Goal: Task Accomplishment & Management: Manage account settings

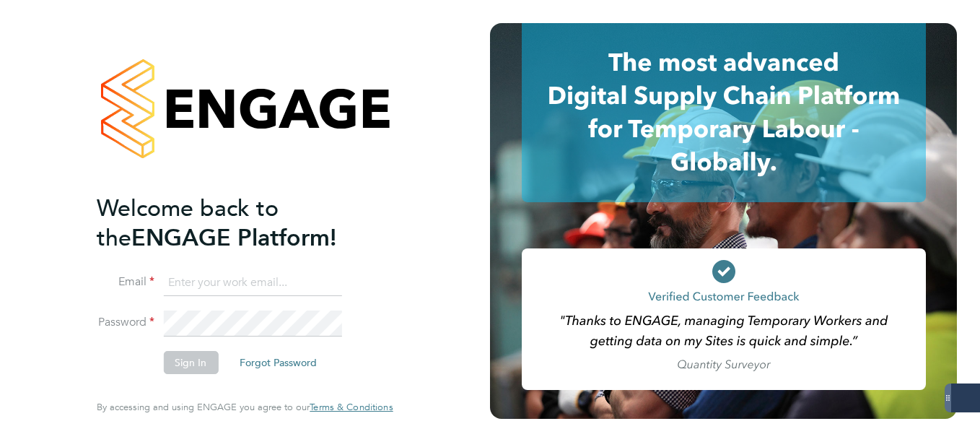
type input "[EMAIL_ADDRESS][PERSON_NAME][DOMAIN_NAME]"
click at [193, 352] on button "Sign In" at bounding box center [190, 362] width 55 height 23
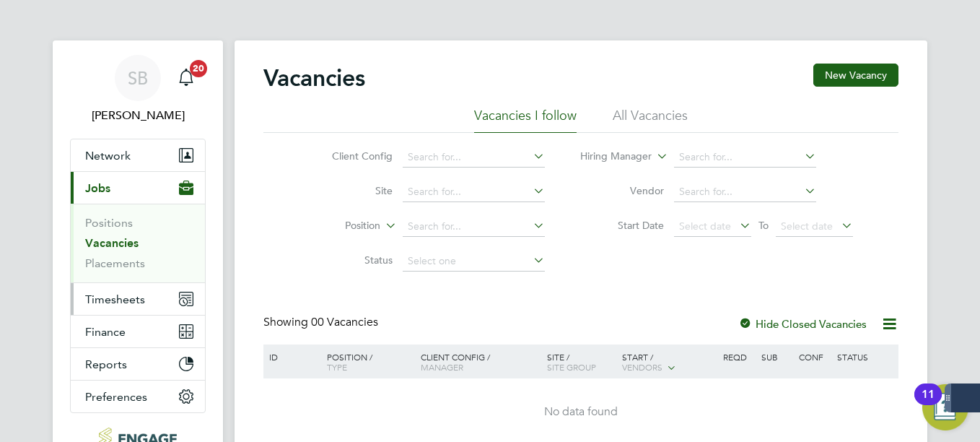
click at [116, 301] on span "Timesheets" at bounding box center [115, 299] width 60 height 14
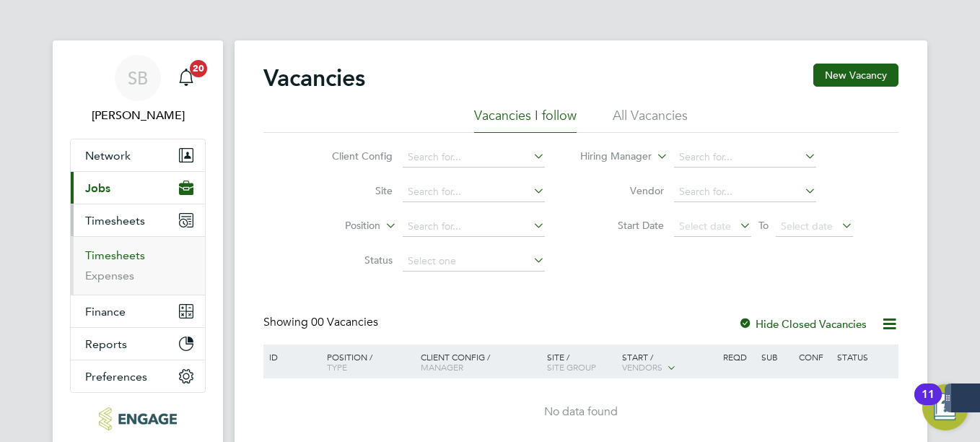
click at [118, 256] on link "Timesheets" at bounding box center [115, 255] width 60 height 14
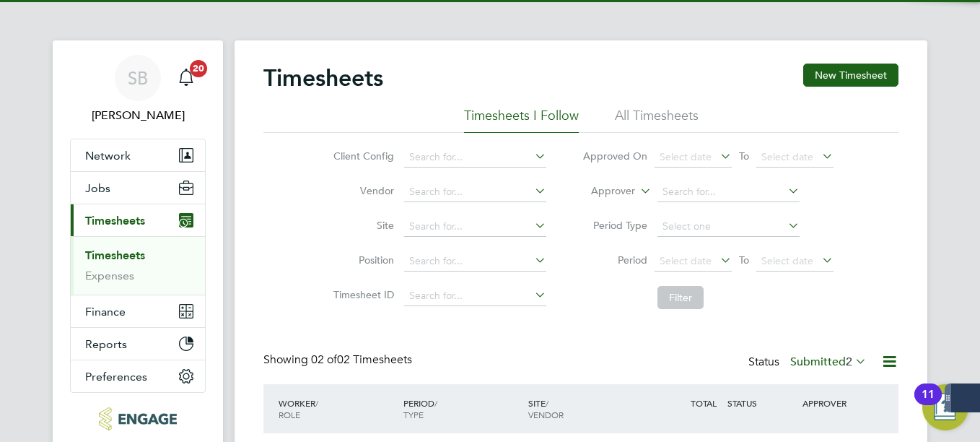
scroll to position [152, 0]
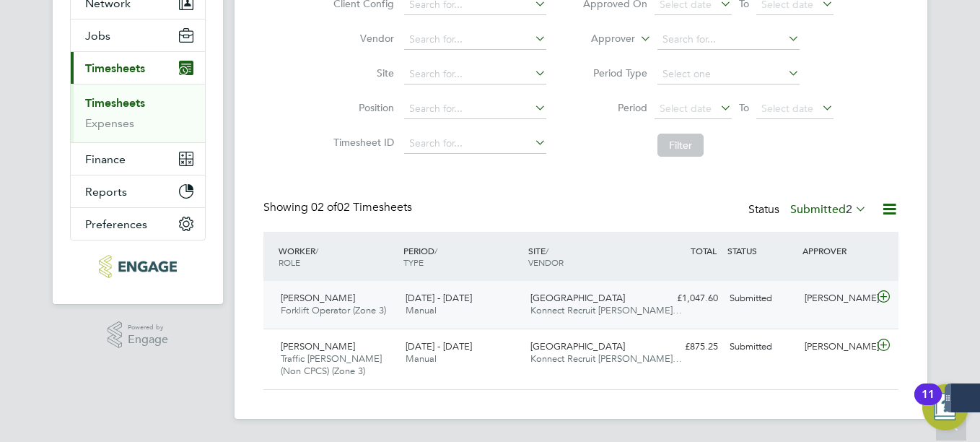
click at [390, 299] on div "Jamie Gunton Forklift Operator (Zone 3) 22 - 28 Sep 2025" at bounding box center [337, 304] width 125 height 36
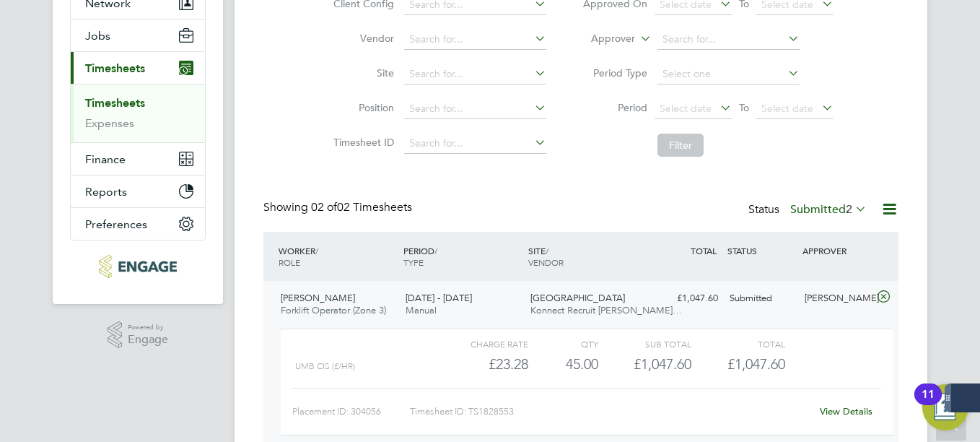
scroll to position [236, 0]
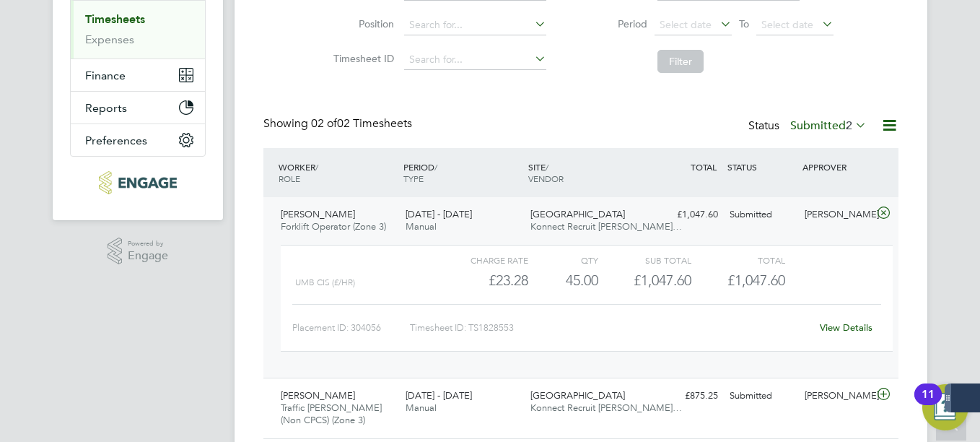
click at [835, 330] on link "View Details" at bounding box center [846, 327] width 53 height 12
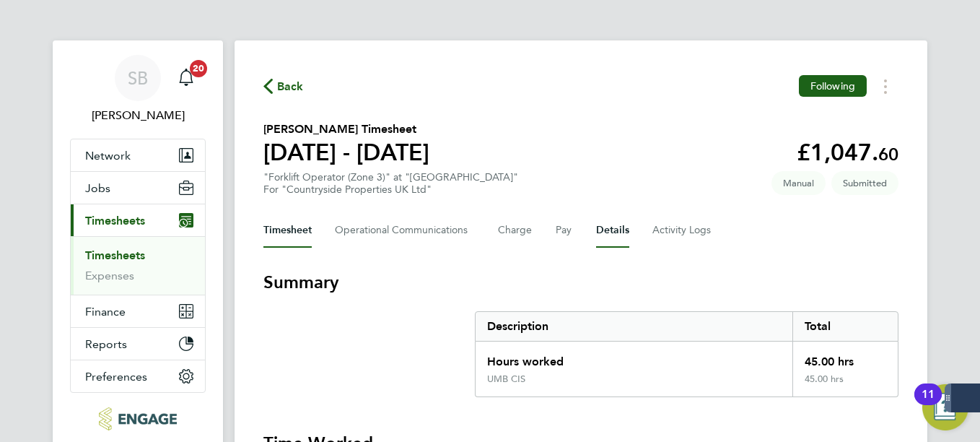
click at [610, 226] on button "Details" at bounding box center [612, 230] width 33 height 35
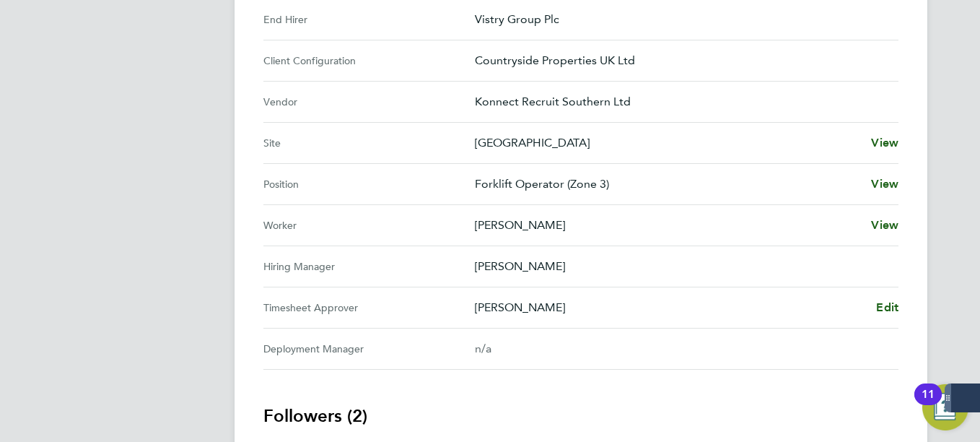
scroll to position [511, 0]
click at [880, 307] on span "Edit" at bounding box center [887, 306] width 22 height 14
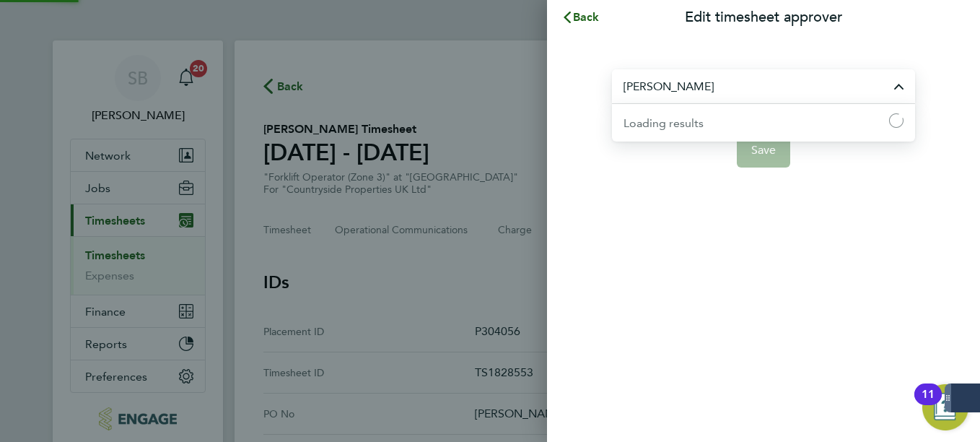
click at [742, 78] on input "[PERSON_NAME]" at bounding box center [763, 86] width 303 height 34
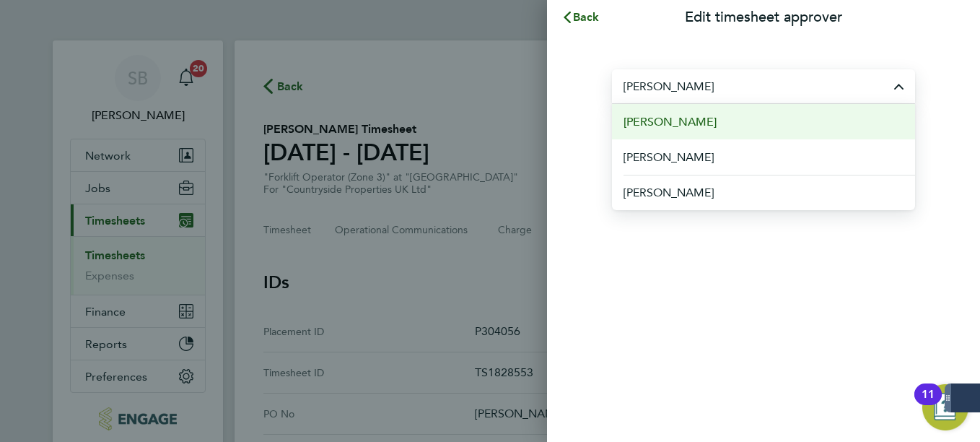
click at [695, 123] on span "[PERSON_NAME]" at bounding box center [669, 121] width 93 height 17
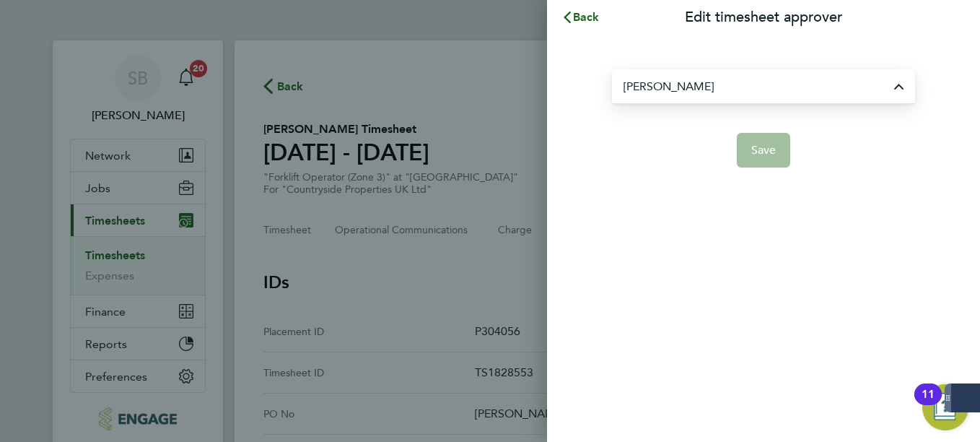
type input "[PERSON_NAME]"
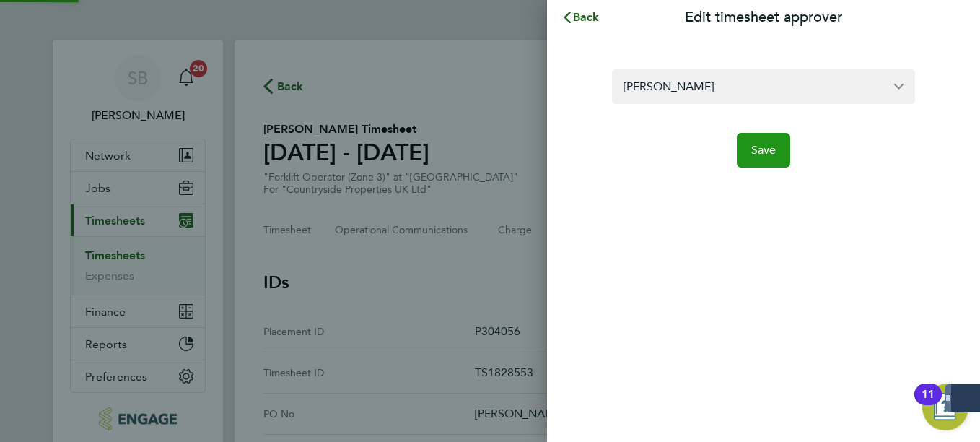
click at [762, 153] on span "Save" at bounding box center [763, 150] width 25 height 14
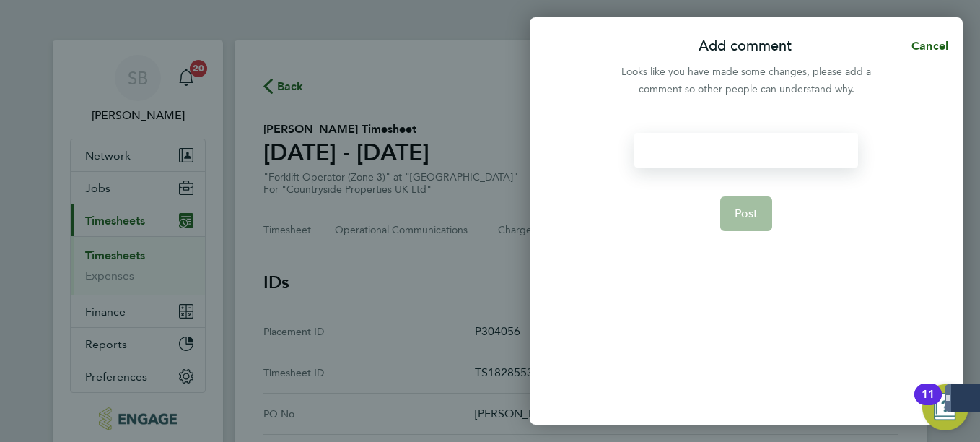
click at [762, 153] on div at bounding box center [745, 150] width 223 height 35
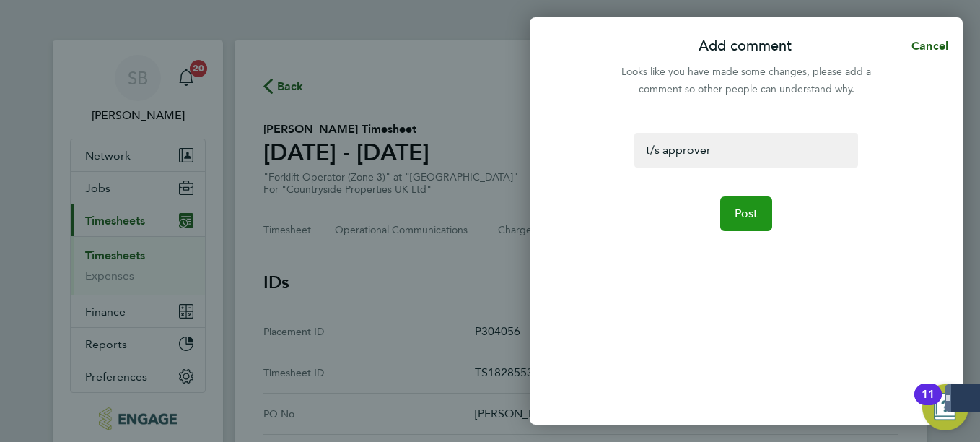
click at [749, 201] on button "Post" at bounding box center [746, 213] width 53 height 35
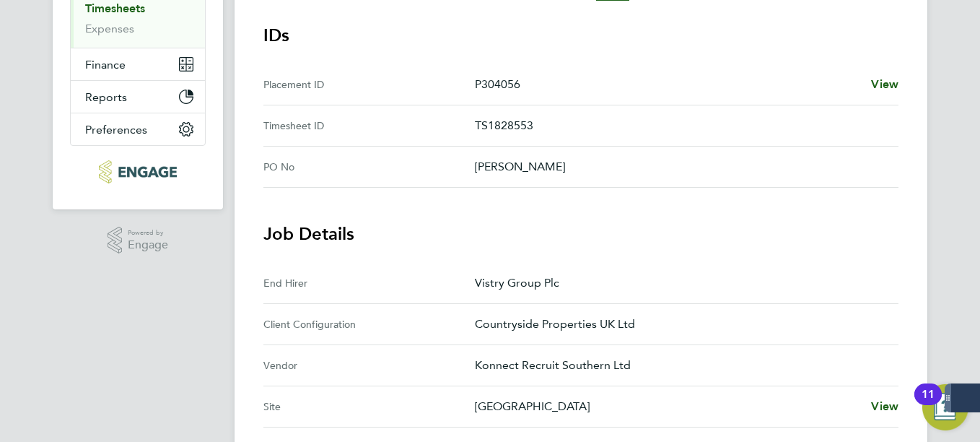
scroll to position [233, 0]
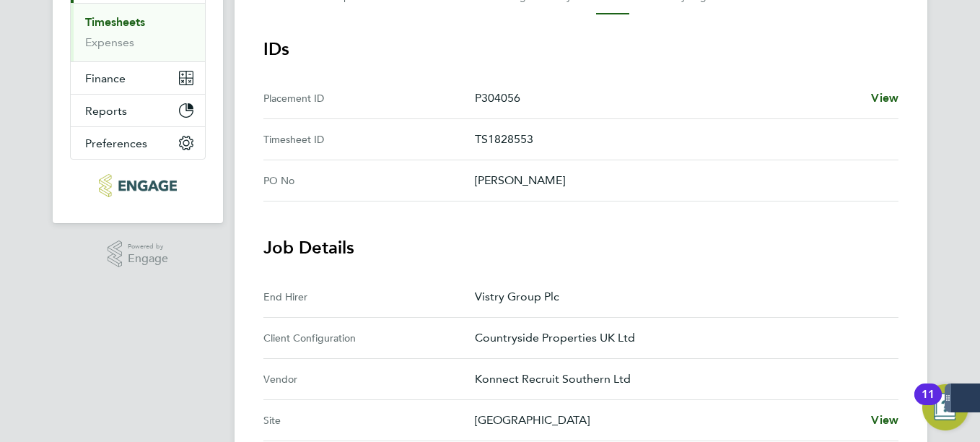
click at [139, 22] on link "Timesheets" at bounding box center [115, 22] width 60 height 14
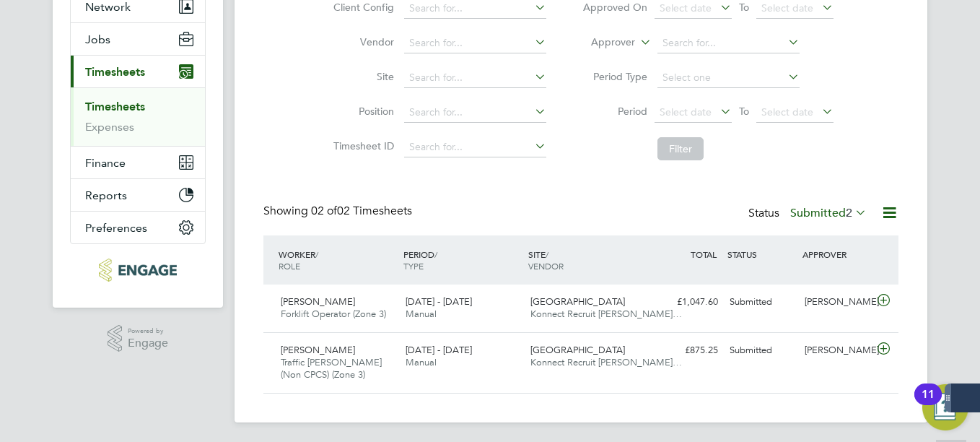
scroll to position [149, 0]
click at [468, 348] on span "[DATE] - [DATE]" at bounding box center [439, 349] width 66 height 12
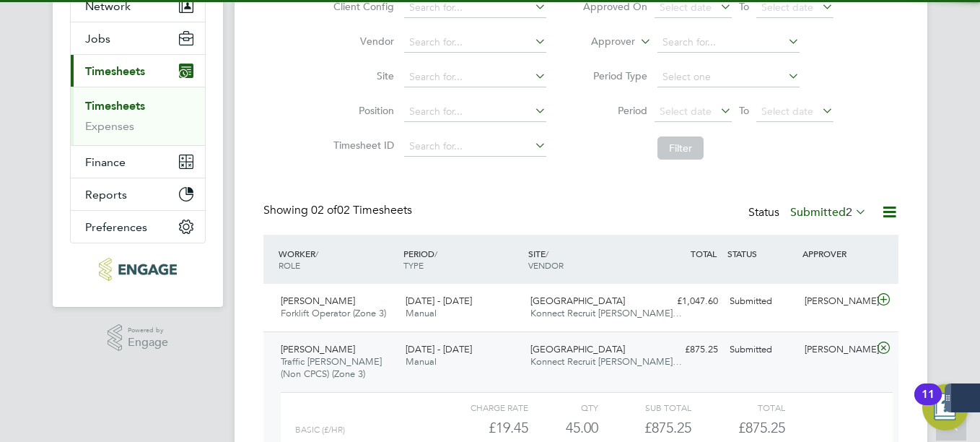
scroll to position [285, 0]
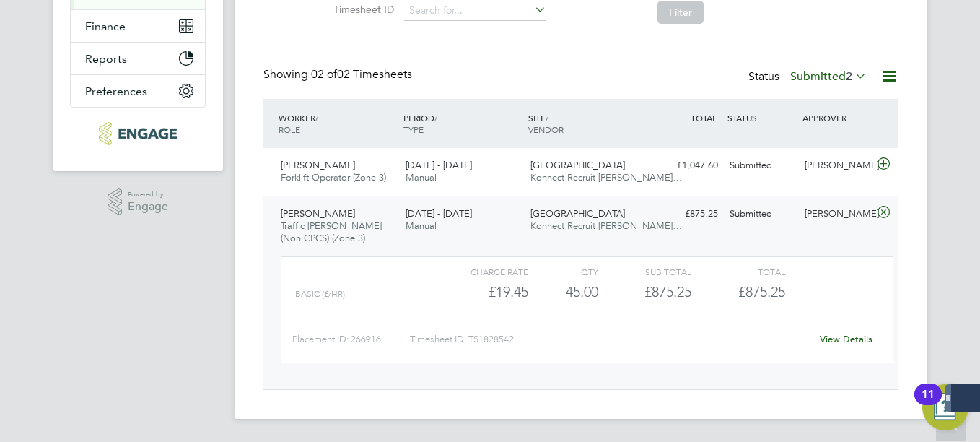
click at [854, 338] on link "View Details" at bounding box center [846, 339] width 53 height 12
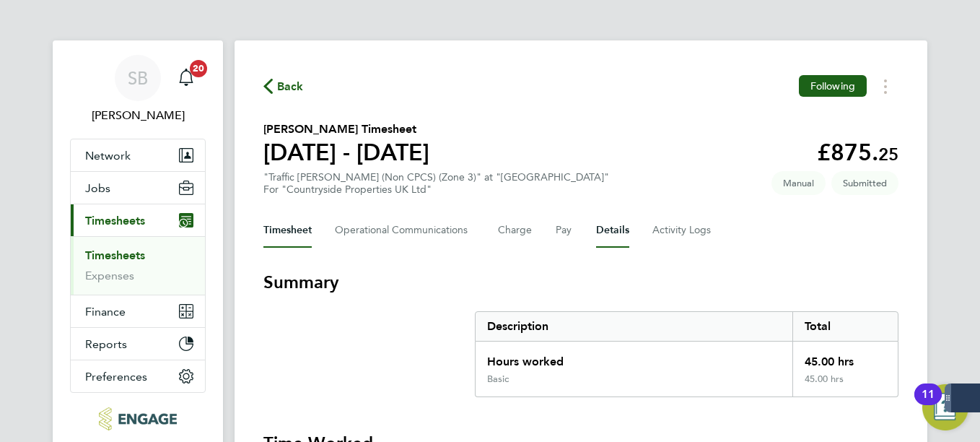
click at [604, 231] on button "Details" at bounding box center [612, 230] width 33 height 35
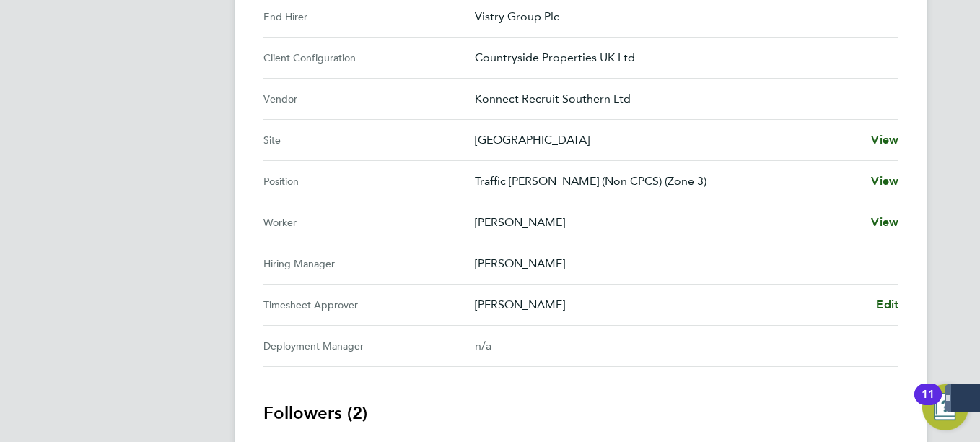
scroll to position [514, 0]
click at [892, 304] on span "Edit" at bounding box center [887, 304] width 22 height 14
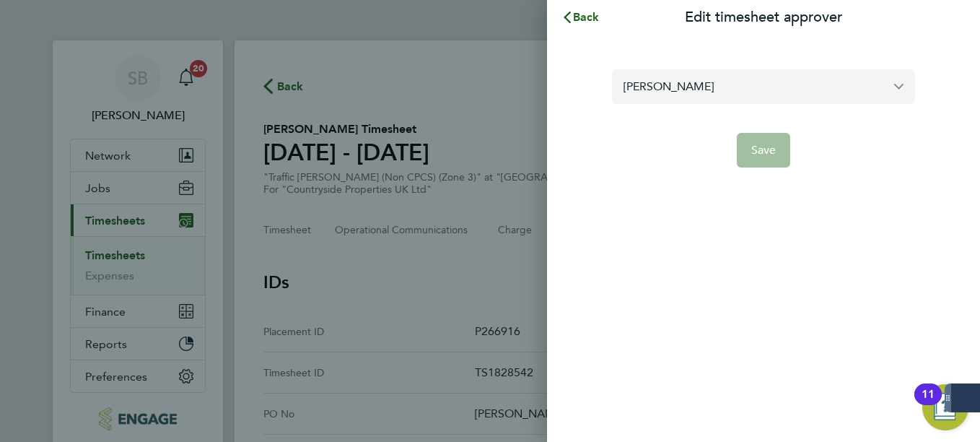
click at [783, 81] on input "[PERSON_NAME]" at bounding box center [763, 86] width 303 height 34
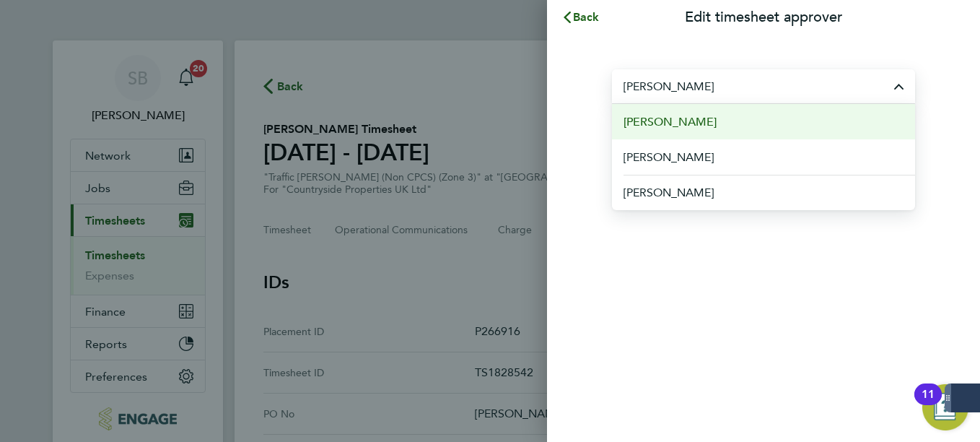
click at [727, 116] on li "[PERSON_NAME]" at bounding box center [763, 121] width 303 height 35
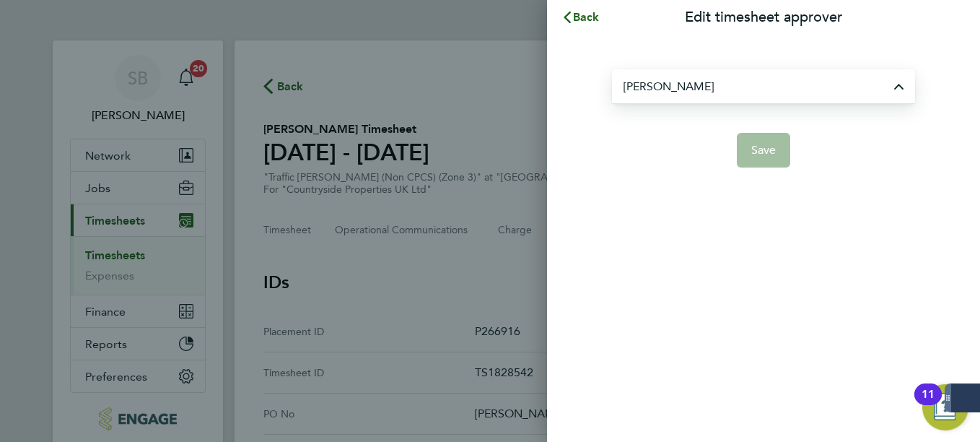
type input "[PERSON_NAME]"
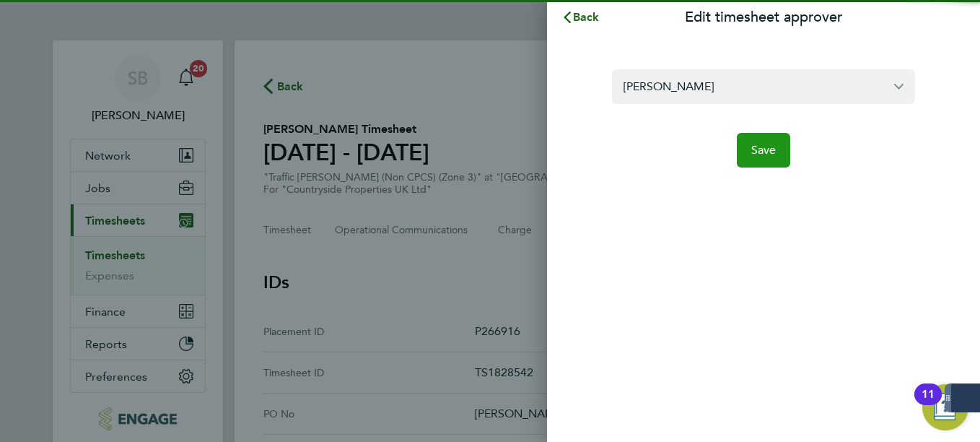
click at [768, 161] on button "Save" at bounding box center [764, 150] width 54 height 35
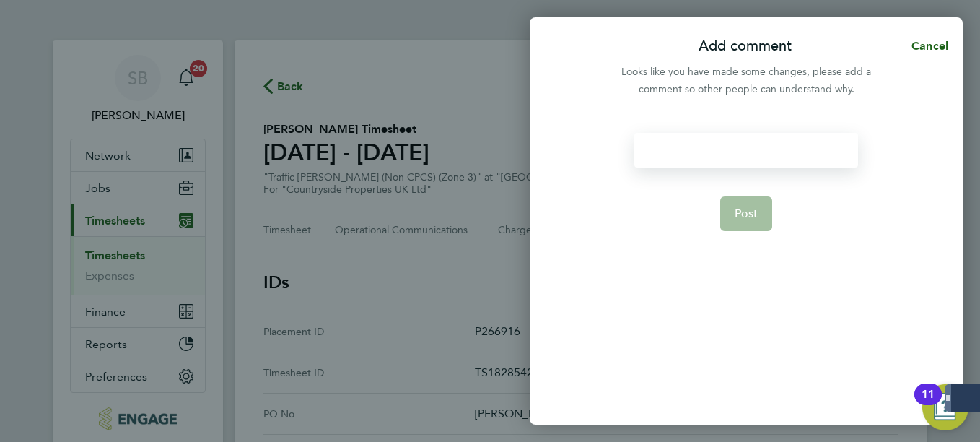
click at [725, 155] on div at bounding box center [745, 150] width 223 height 35
drag, startPoint x: 725, startPoint y: 155, endPoint x: 700, endPoint y: 150, distance: 25.8
click at [700, 150] on div at bounding box center [745, 150] width 223 height 35
click at [747, 210] on span "Post" at bounding box center [747, 213] width 24 height 14
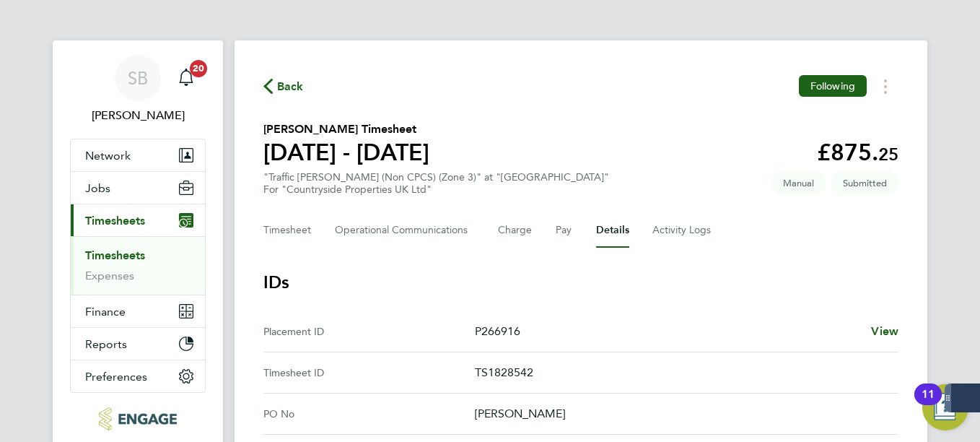
click at [128, 253] on link "Timesheets" at bounding box center [115, 255] width 60 height 14
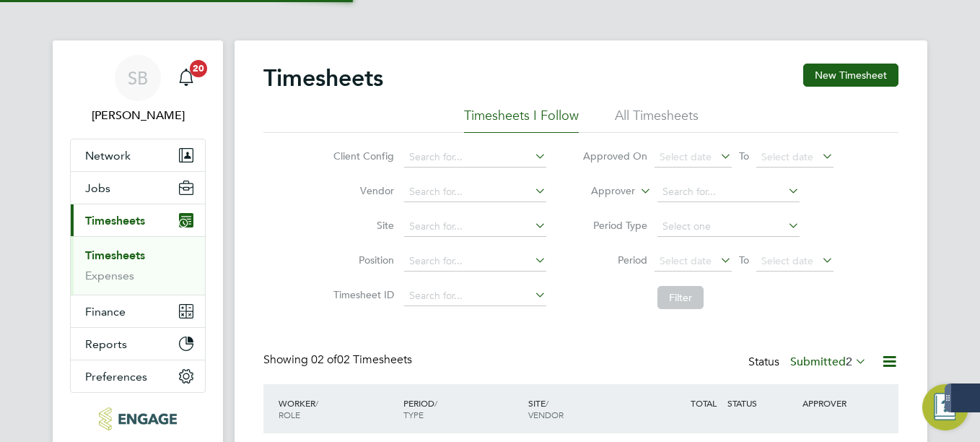
scroll to position [37, 126]
